Goal: Navigation & Orientation: Find specific page/section

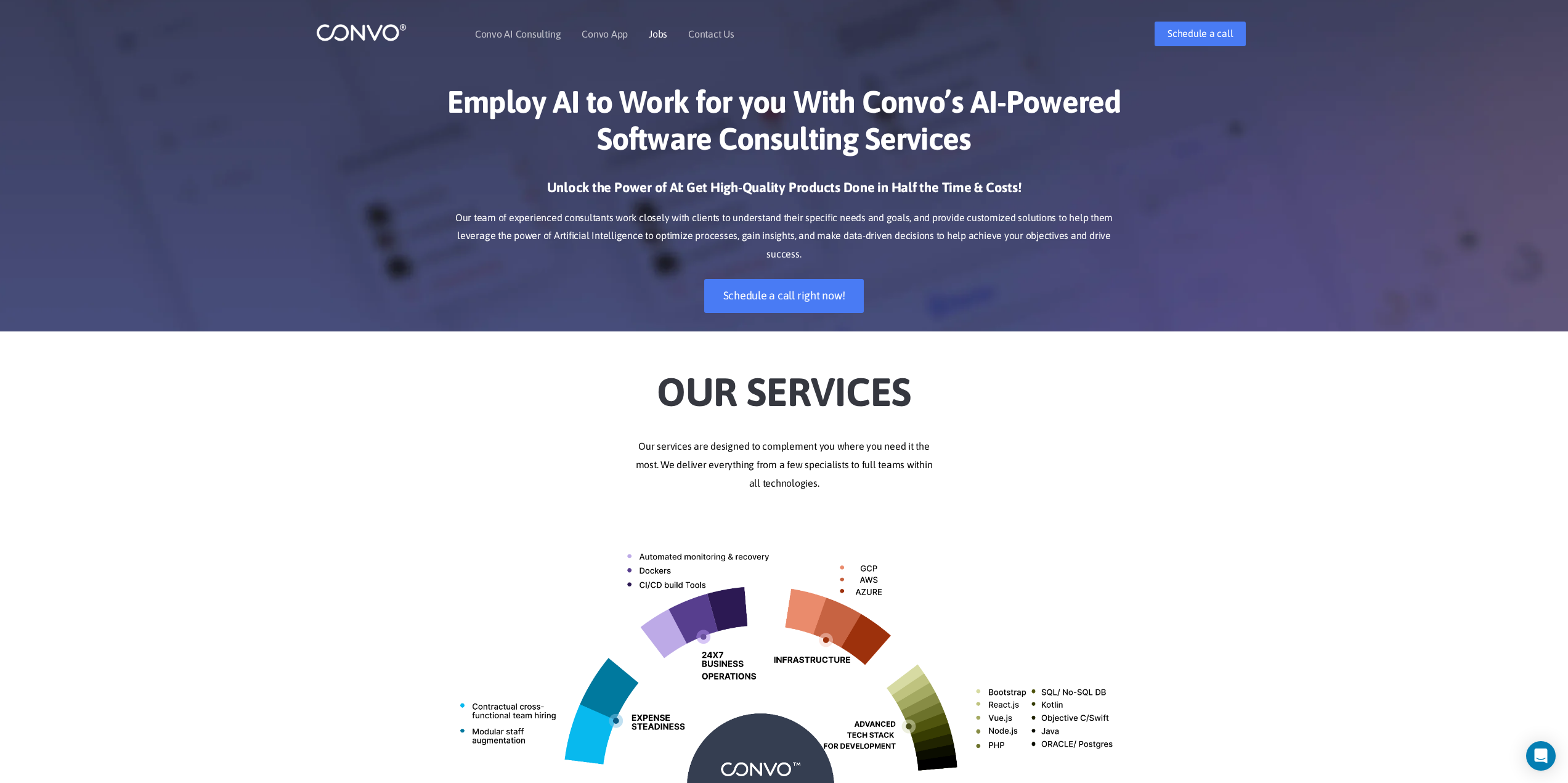
click at [661, 29] on link "Jobs" at bounding box center [658, 34] width 18 height 10
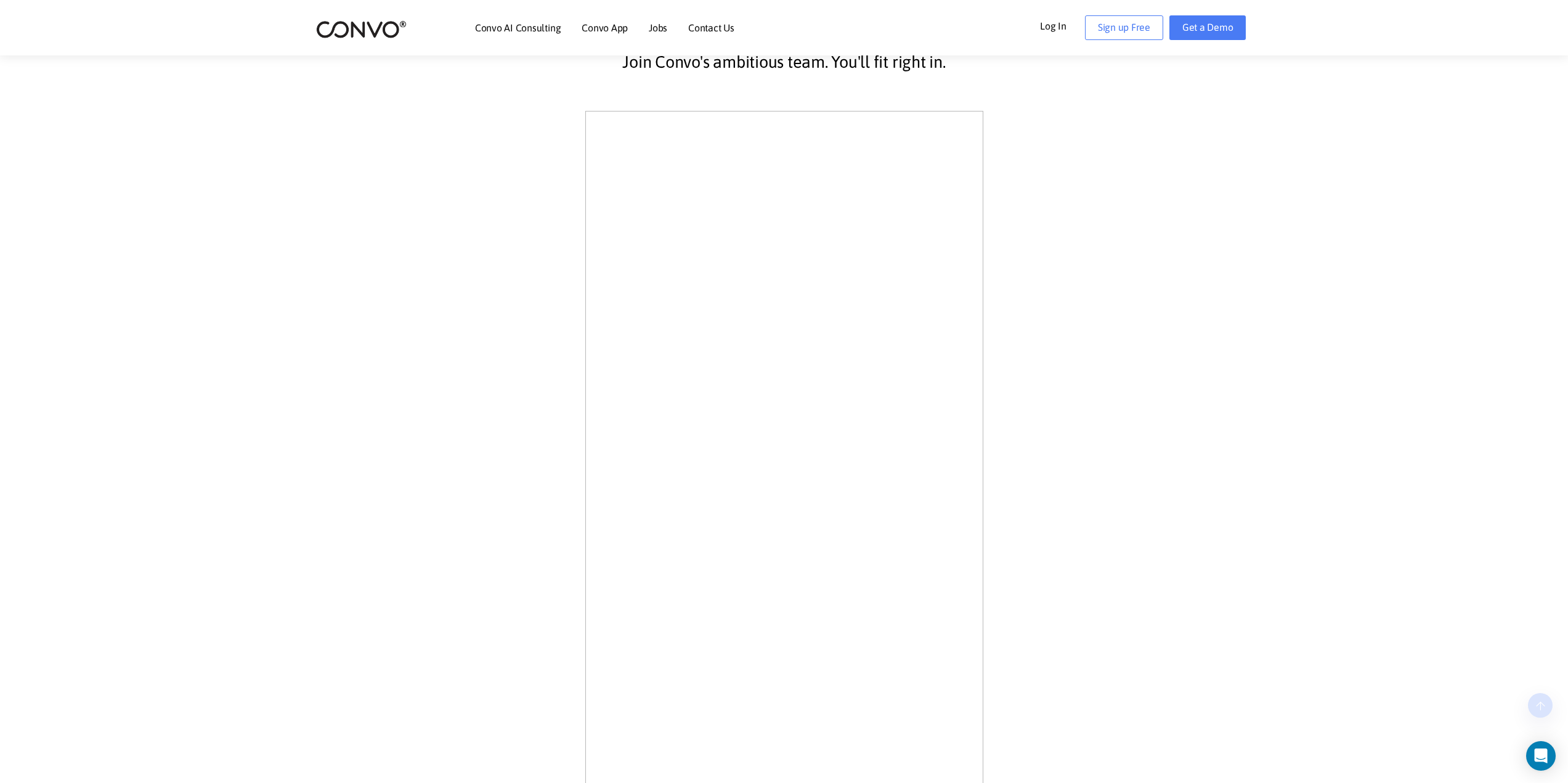
scroll to position [370, 0]
